Goal: Task Accomplishment & Management: Use online tool/utility

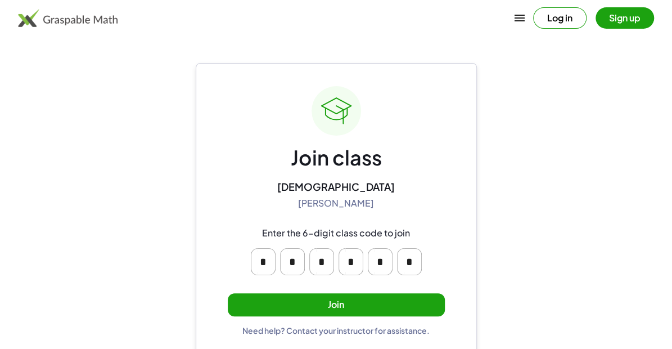
click at [344, 300] on button "Join" at bounding box center [336, 304] width 217 height 23
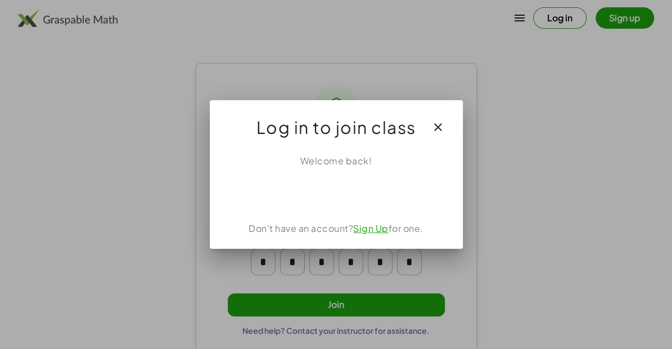
click at [369, 205] on div "Sign in with Google. Opens in new tab" at bounding box center [335, 192] width 103 height 25
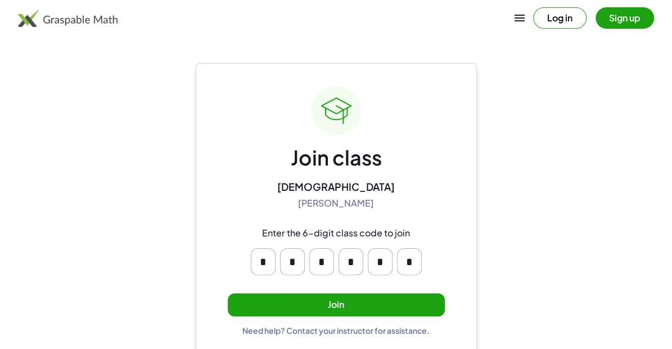
click at [397, 304] on button "Join" at bounding box center [336, 304] width 217 height 23
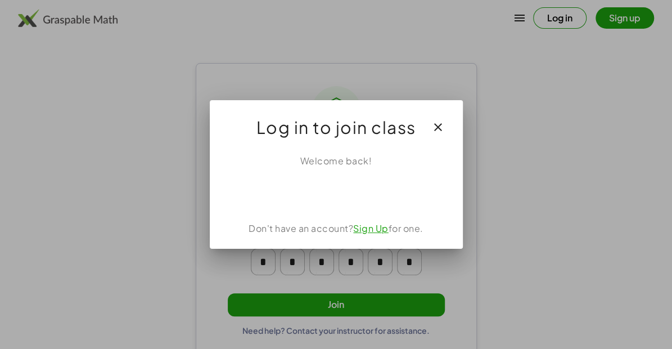
click at [369, 200] on div "Sign in with Google. Opens in new tab" at bounding box center [335, 192] width 103 height 25
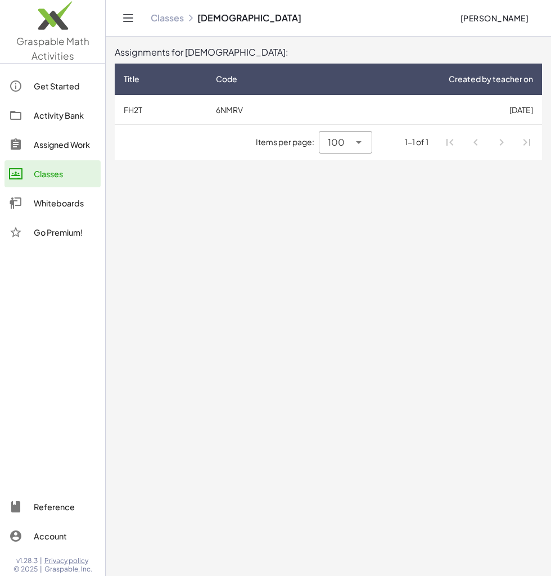
click at [236, 105] on td "6NMRV" at bounding box center [258, 109] width 103 height 29
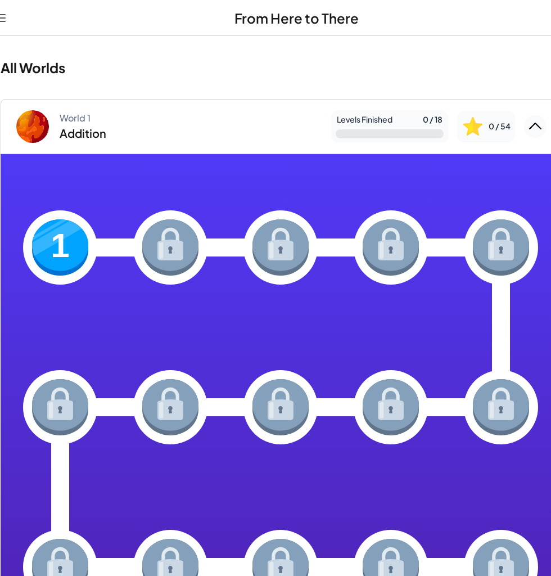
scroll to position [0, 161]
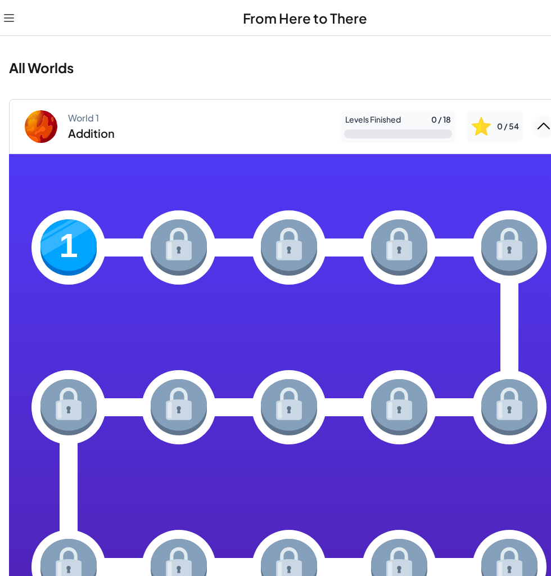
click at [73, 262] on img at bounding box center [68, 247] width 56 height 56
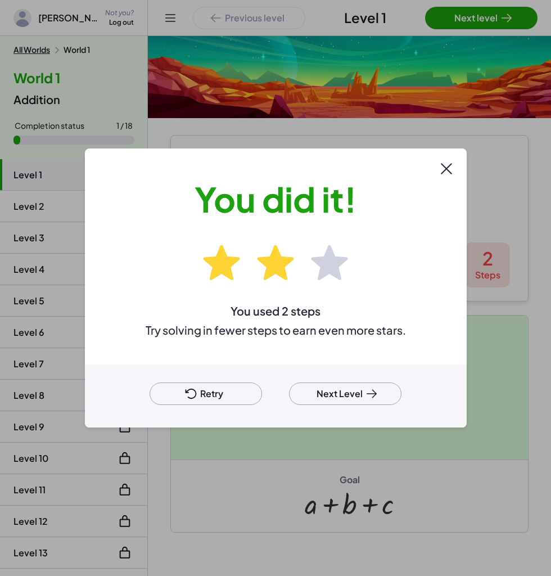
click at [262, 405] on button "Retry" at bounding box center [206, 393] width 112 height 22
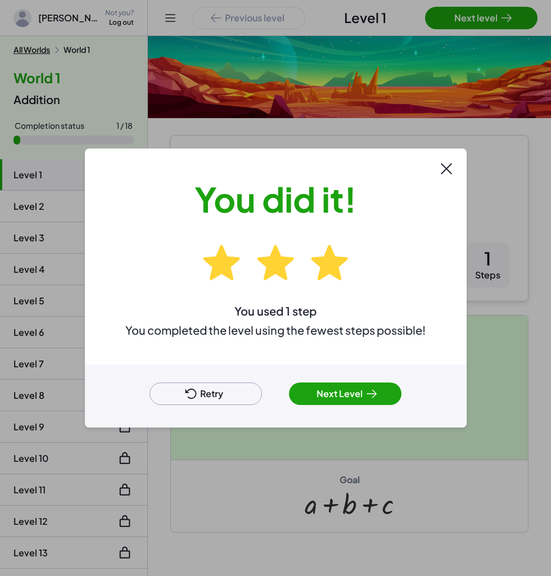
click at [378, 400] on icon at bounding box center [371, 393] width 13 height 13
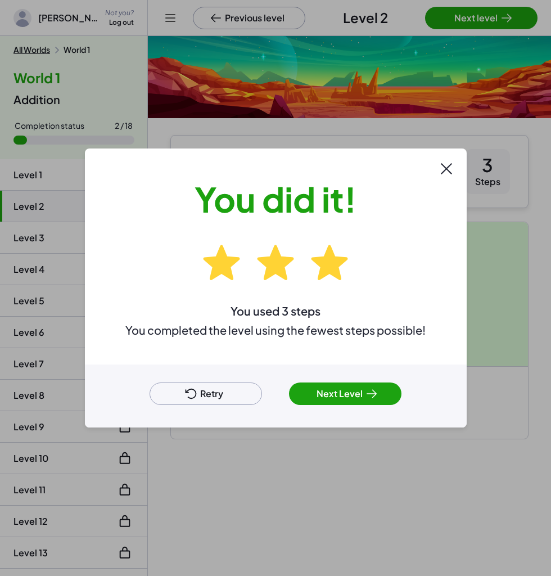
click at [262, 405] on button "Retry" at bounding box center [206, 393] width 112 height 22
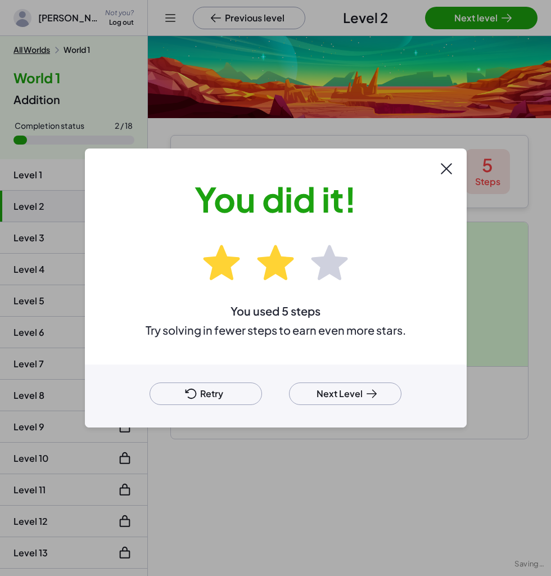
click at [451, 174] on icon at bounding box center [446, 169] width 10 height 10
